Goal: Task Accomplishment & Management: Manage account settings

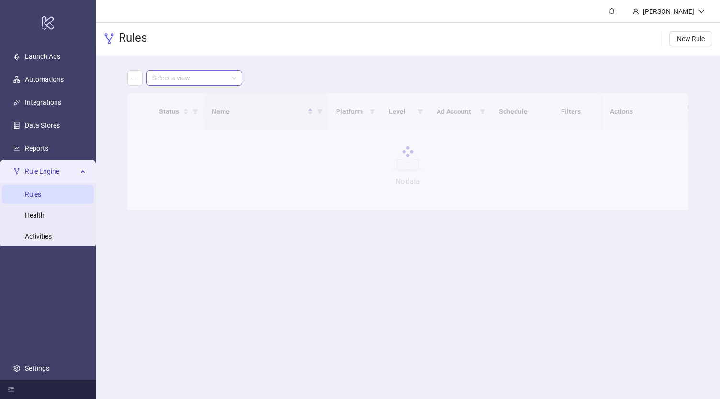
click at [200, 77] on input "search" at bounding box center [190, 78] width 76 height 14
click at [210, 123] on div "Virgin Bet UK" at bounding box center [194, 128] width 80 height 11
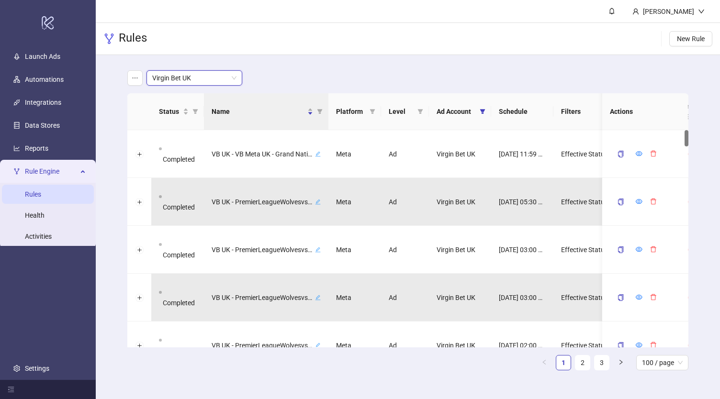
click at [331, 42] on div "Rules New Rule" at bounding box center [408, 39] width 624 height 32
click at [317, 112] on icon "filter" at bounding box center [320, 112] width 6 height 6
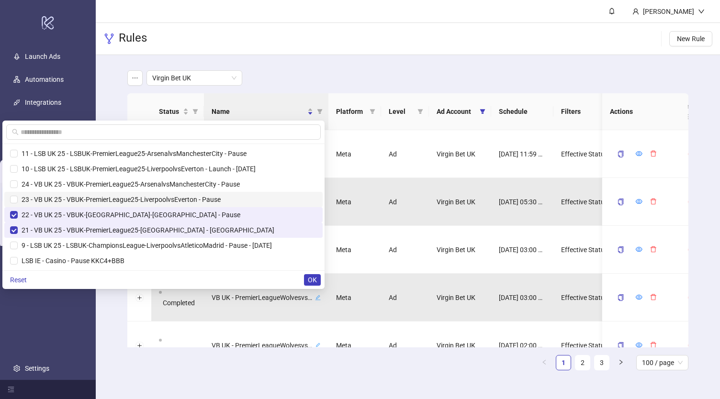
click at [25, 195] on span "23 - VB UK 25 - VBUK-PremierLeague25-LiverpoolvsEverton - Pause" at bounding box center [163, 199] width 307 height 11
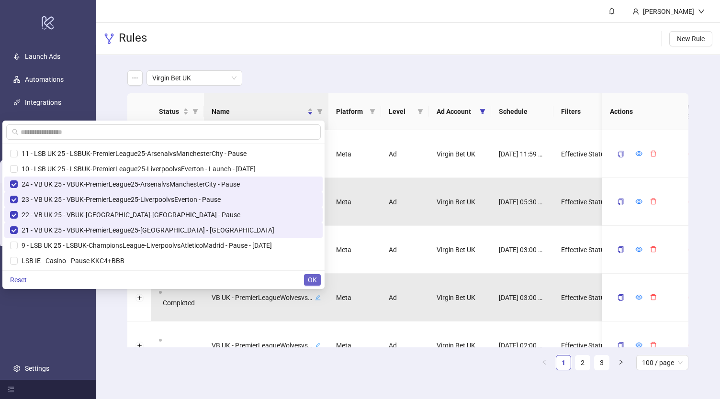
click at [313, 279] on span "OK" at bounding box center [312, 280] width 9 height 8
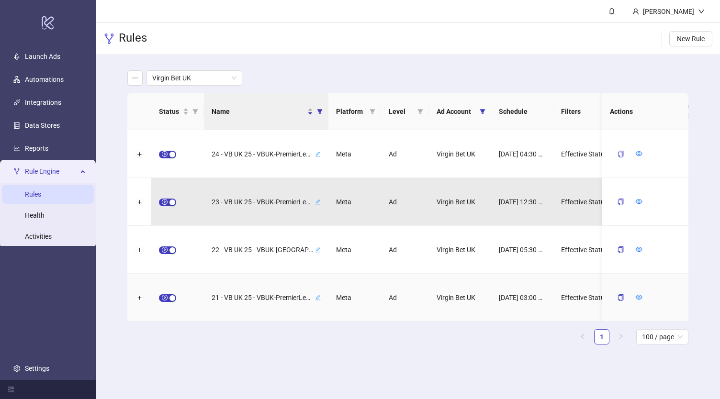
click at [317, 298] on icon "edit" at bounding box center [318, 298] width 6 height 6
click at [312, 298] on icon "close" at bounding box center [309, 297] width 7 height 7
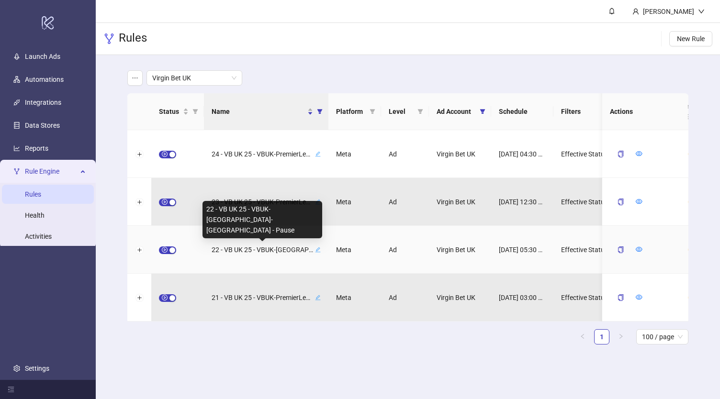
click at [293, 251] on span "22 - VB UK 25 - VBUK-[GEOGRAPHIC_DATA]-[GEOGRAPHIC_DATA] - Pause" at bounding box center [262, 250] width 101 height 11
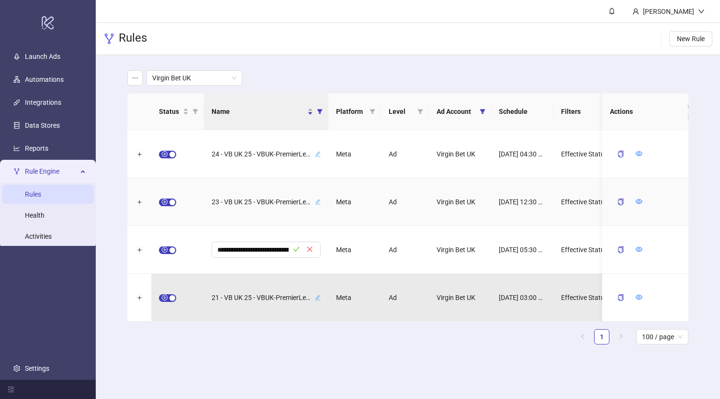
click at [286, 202] on span "23 - VB UK 25 - VBUK-PremierLeague25-LiverpoolvsEverton - Pause" at bounding box center [262, 202] width 101 height 11
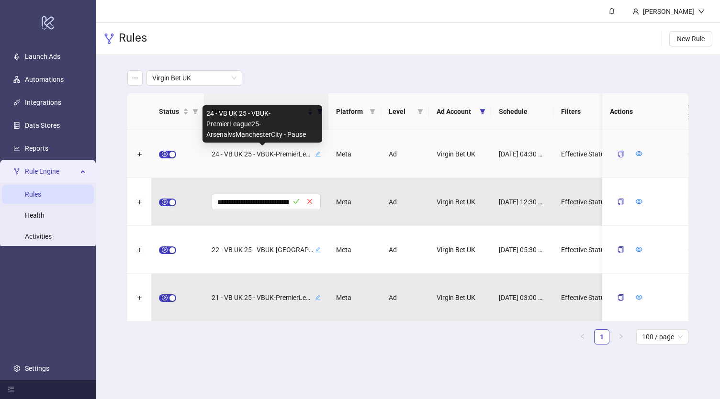
click at [269, 155] on span "24 - VB UK 25 - VBUK-PremierLeague25-ArsenalvsManchesterCity - Pause" at bounding box center [262, 154] width 101 height 11
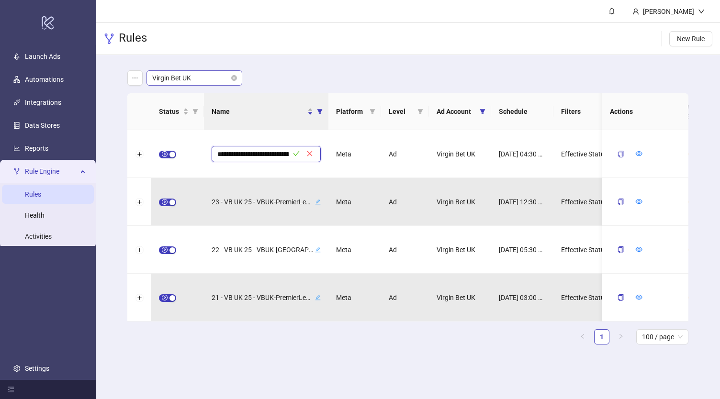
click at [200, 74] on span "Virgin Bet UK" at bounding box center [194, 78] width 84 height 14
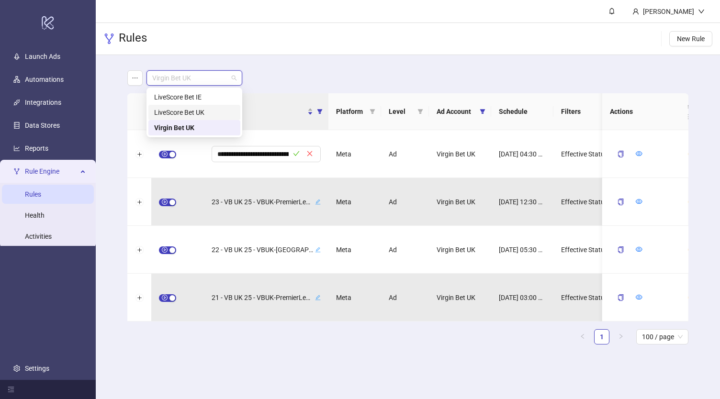
click at [199, 112] on div "LiveScore Bet UK" at bounding box center [194, 112] width 80 height 11
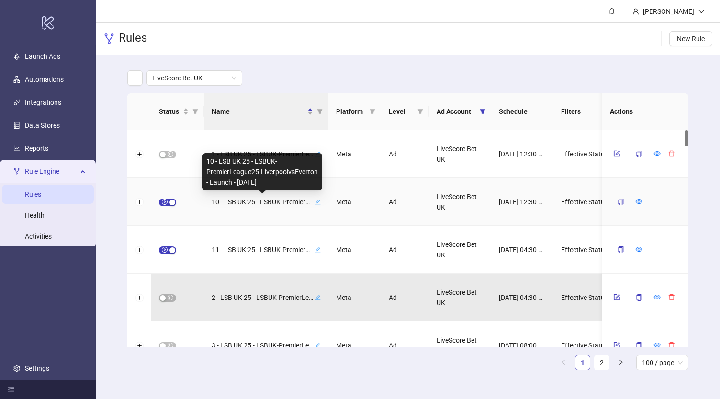
click at [292, 201] on span "10 - LSB UK 25 - LSBUK-PremierLeague25-LiverpoolvsEverton - Launch - [DATE]" at bounding box center [262, 202] width 101 height 11
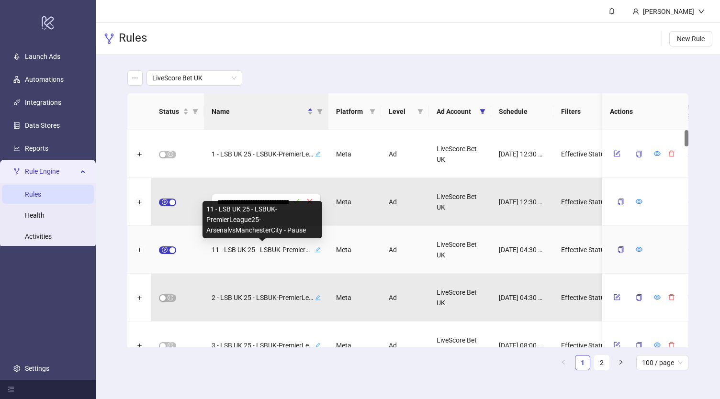
click at [249, 250] on span "11 - LSB UK 25 - LSBUK-PremierLeague25-ArsenalvsManchesterCity - Pause" at bounding box center [262, 250] width 101 height 11
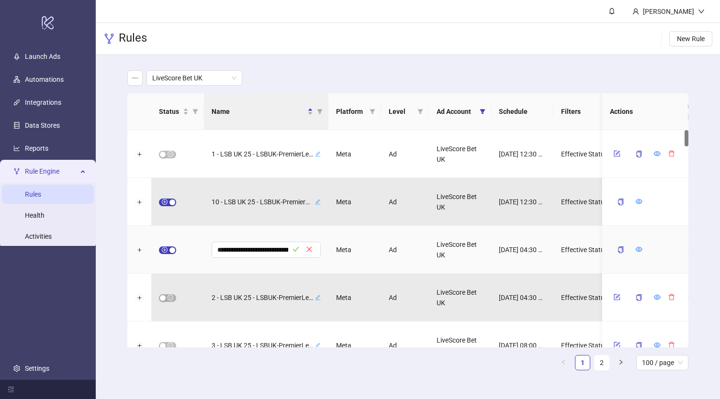
scroll to position [0, 154]
click at [249, 249] on input "**********" at bounding box center [252, 249] width 71 height 11
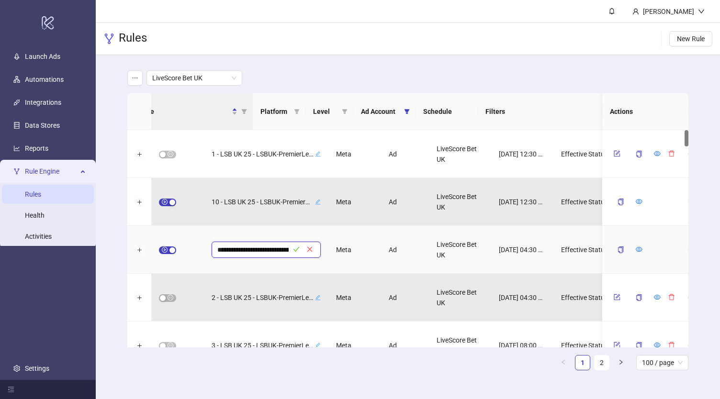
scroll to position [0, 0]
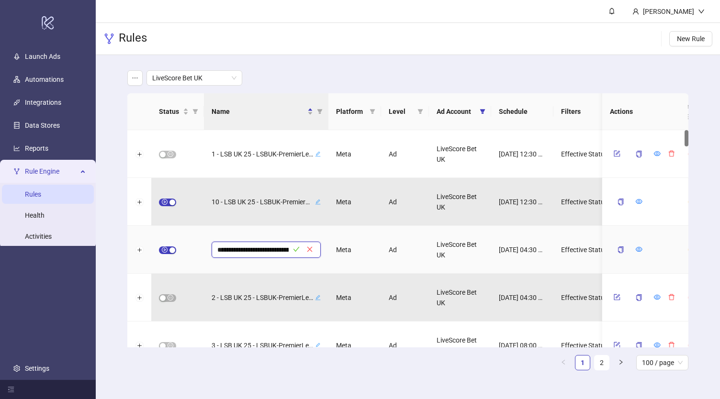
click at [250, 247] on input "**********" at bounding box center [252, 249] width 71 height 11
drag, startPoint x: 250, startPoint y: 247, endPoint x: 307, endPoint y: 251, distance: 57.1
click at [307, 251] on span "**********" at bounding box center [266, 250] width 109 height 16
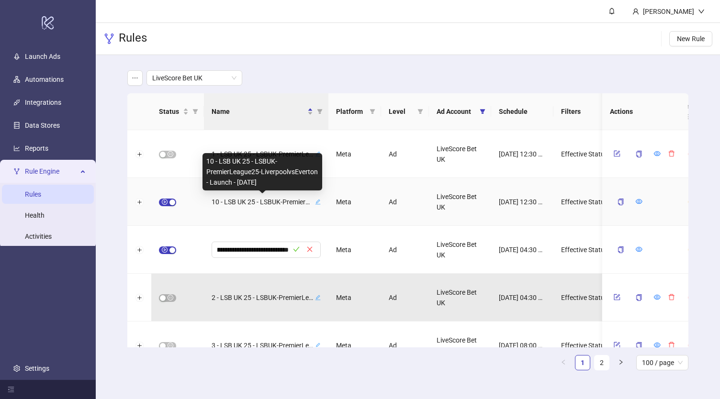
click at [277, 204] on span "10 - LSB UK 25 - LSBUK-PremierLeague25-LiverpoolvsEverton - Launch - [DATE]" at bounding box center [262, 202] width 101 height 11
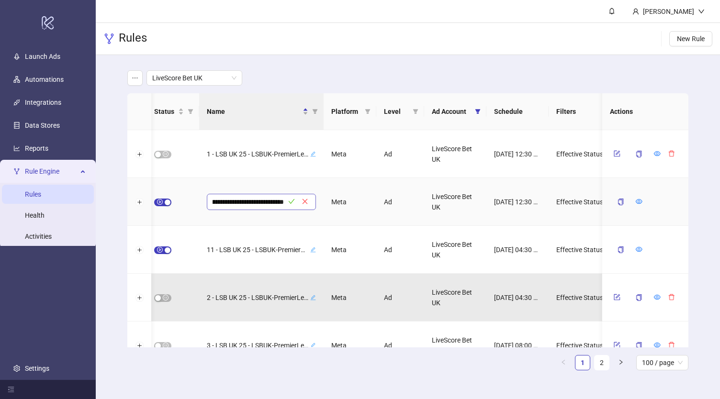
scroll to position [0, 0]
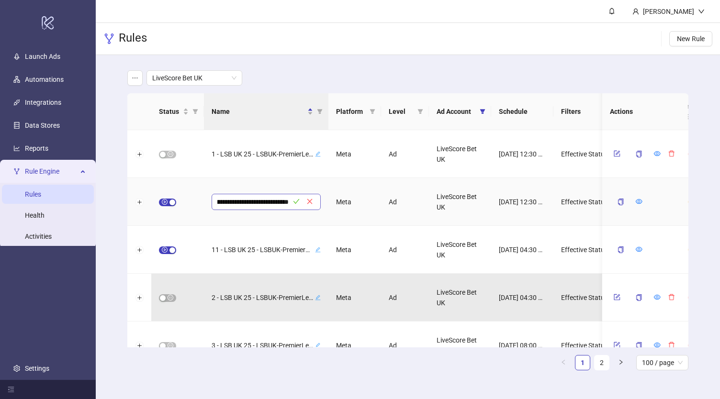
click at [248, 201] on input "**********" at bounding box center [252, 201] width 71 height 11
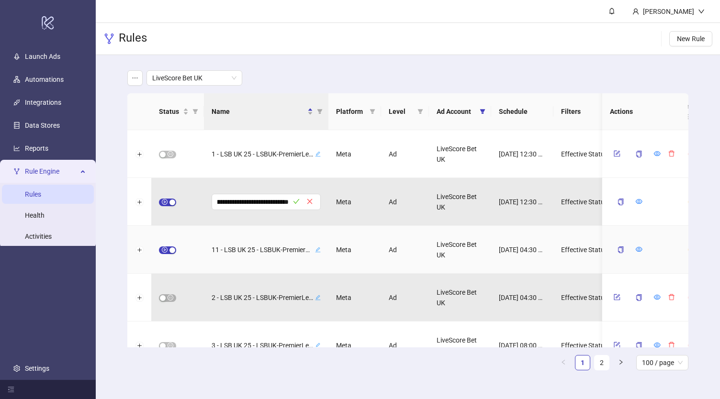
scroll to position [0, 143]
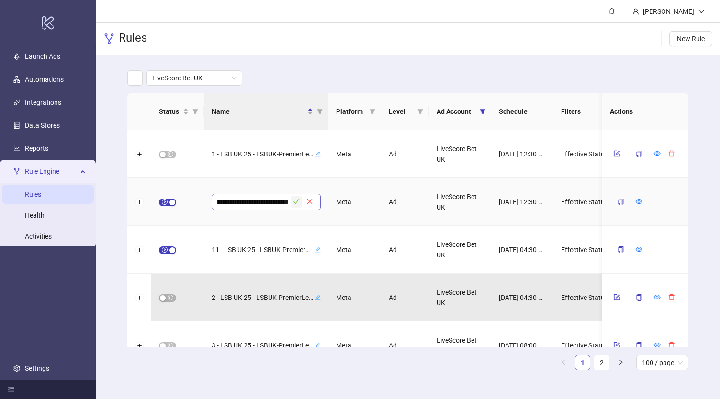
type input "**********"
click at [296, 199] on icon "check" at bounding box center [296, 201] width 7 height 7
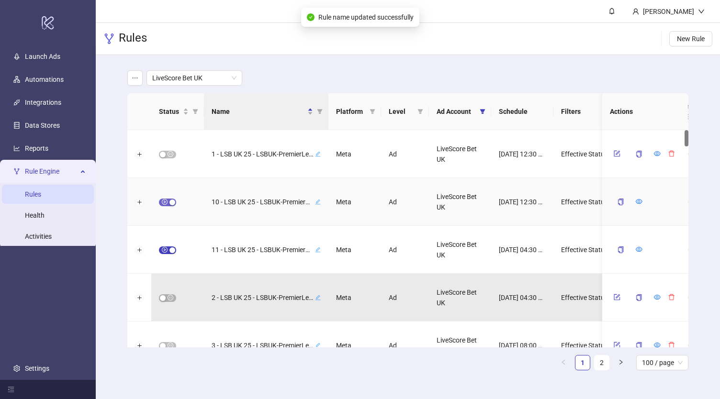
click at [167, 204] on span "button" at bounding box center [167, 203] width 17 height 8
click at [615, 203] on icon "form" at bounding box center [617, 201] width 7 height 7
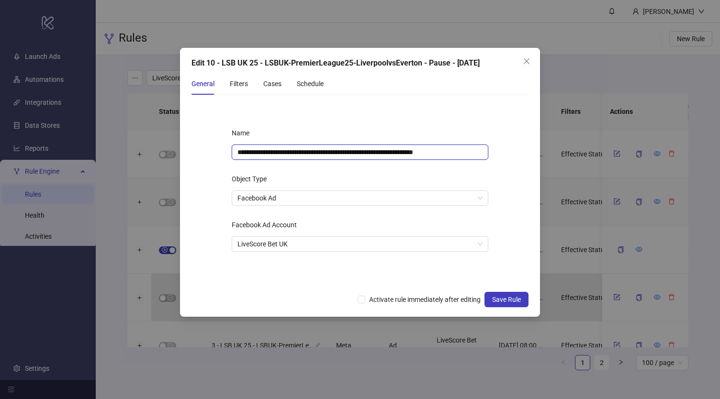
drag, startPoint x: 442, startPoint y: 154, endPoint x: 523, endPoint y: 160, distance: 80.7
click at [523, 160] on form "**********" at bounding box center [359, 194] width 337 height 184
type input "**********"
click at [478, 172] on div "Object Type" at bounding box center [360, 180] width 257 height 19
click at [421, 154] on input "**********" at bounding box center [360, 152] width 257 height 15
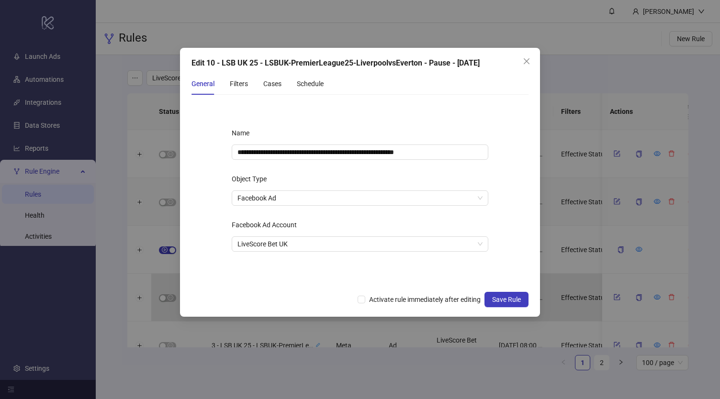
click at [428, 173] on div "Object Type" at bounding box center [360, 180] width 257 height 19
click at [244, 84] on div "Filters" at bounding box center [239, 84] width 18 height 11
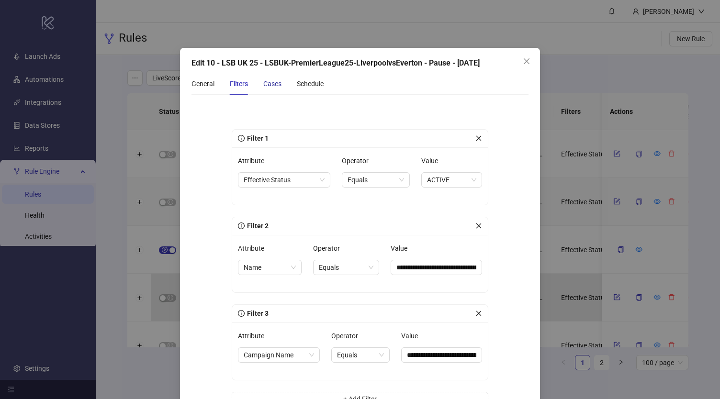
click at [272, 87] on div "Cases" at bounding box center [272, 84] width 18 height 11
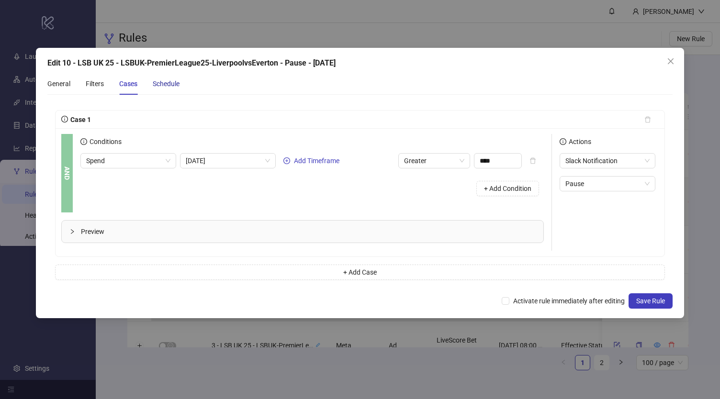
click at [172, 79] on div "Schedule" at bounding box center [166, 84] width 27 height 11
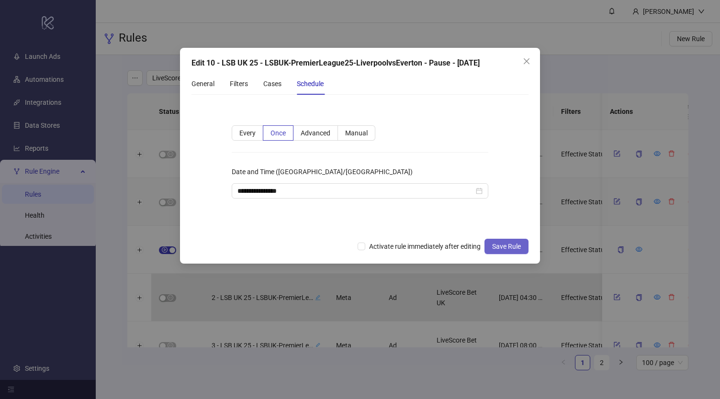
click at [496, 246] on span "Save Rule" at bounding box center [506, 247] width 29 height 8
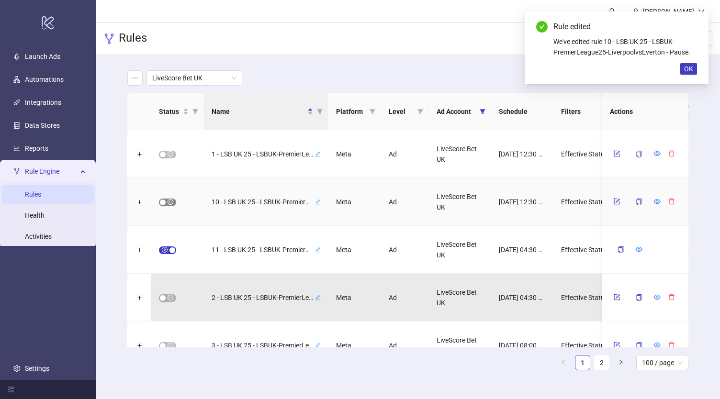
click at [169, 202] on span "button" at bounding box center [167, 203] width 17 height 8
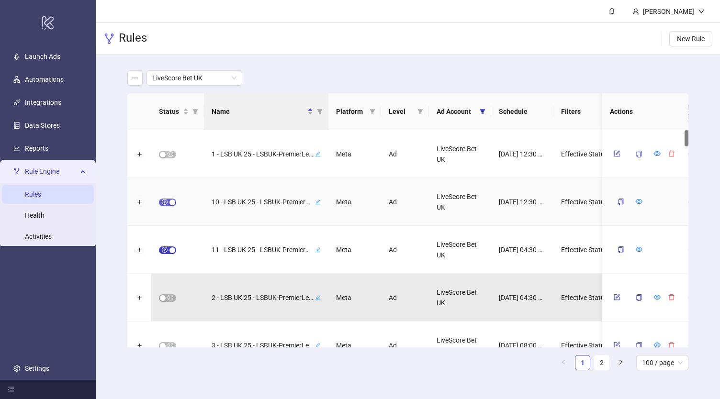
click at [166, 200] on span "button" at bounding box center [167, 203] width 17 height 8
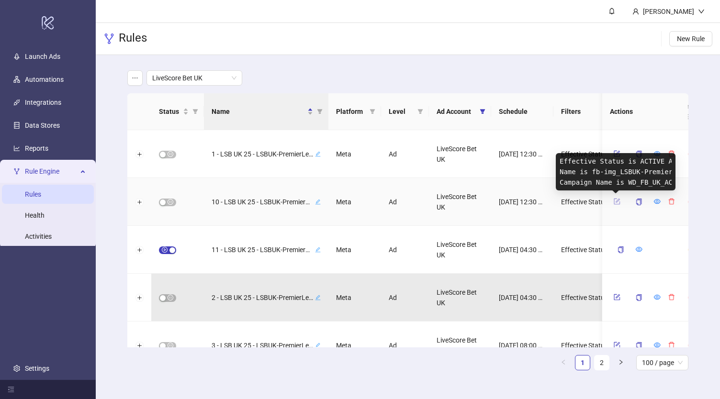
click at [614, 203] on icon "form" at bounding box center [617, 202] width 6 height 6
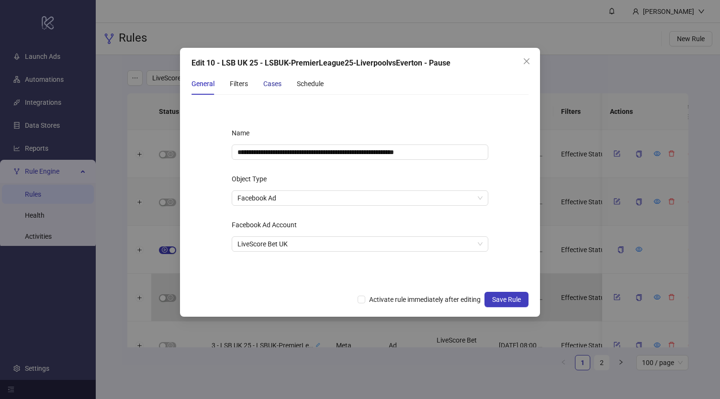
click at [271, 82] on div "Cases" at bounding box center [272, 84] width 18 height 11
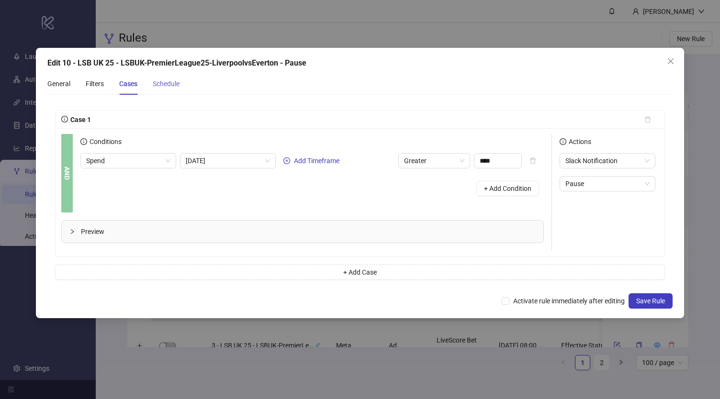
click at [174, 78] on div "Schedule" at bounding box center [166, 84] width 27 height 22
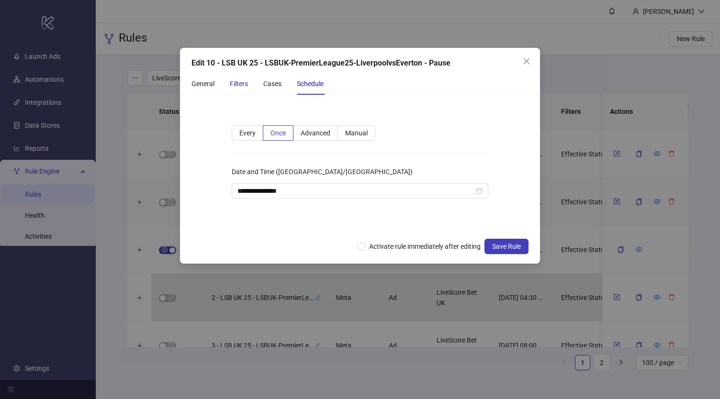
click at [237, 87] on div "Filters" at bounding box center [239, 84] width 18 height 11
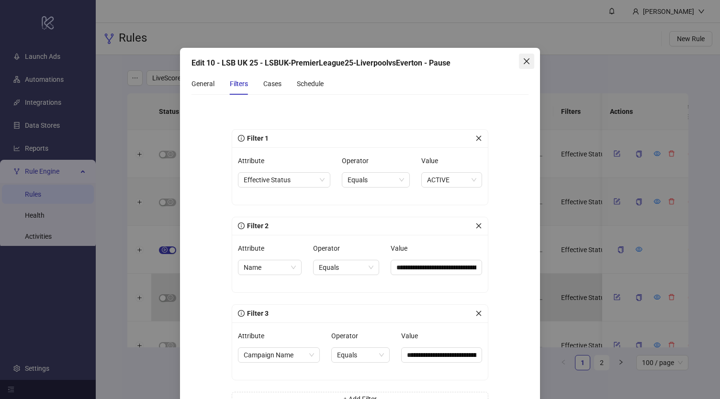
click at [519, 62] on span "Close" at bounding box center [526, 61] width 15 height 8
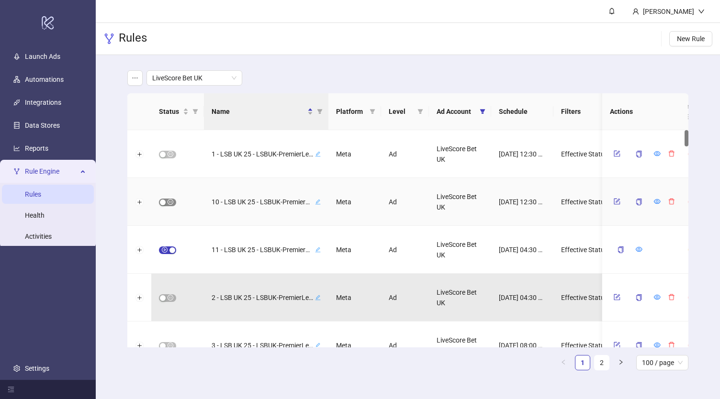
click at [172, 199] on span "button" at bounding box center [167, 203] width 17 height 8
